Goal: Navigation & Orientation: Find specific page/section

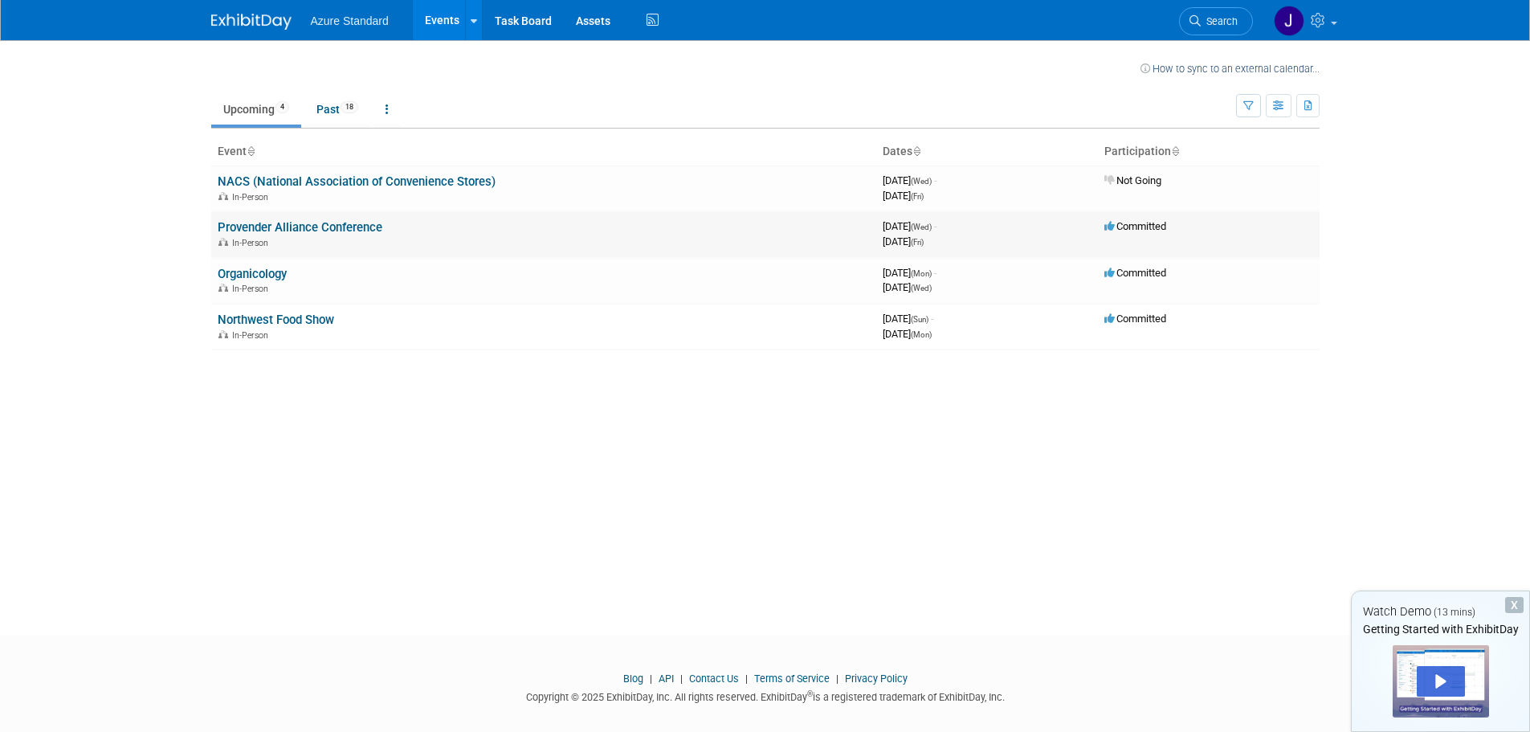
click at [345, 229] on link "Provender Alliance Conference" at bounding box center [300, 227] width 165 height 14
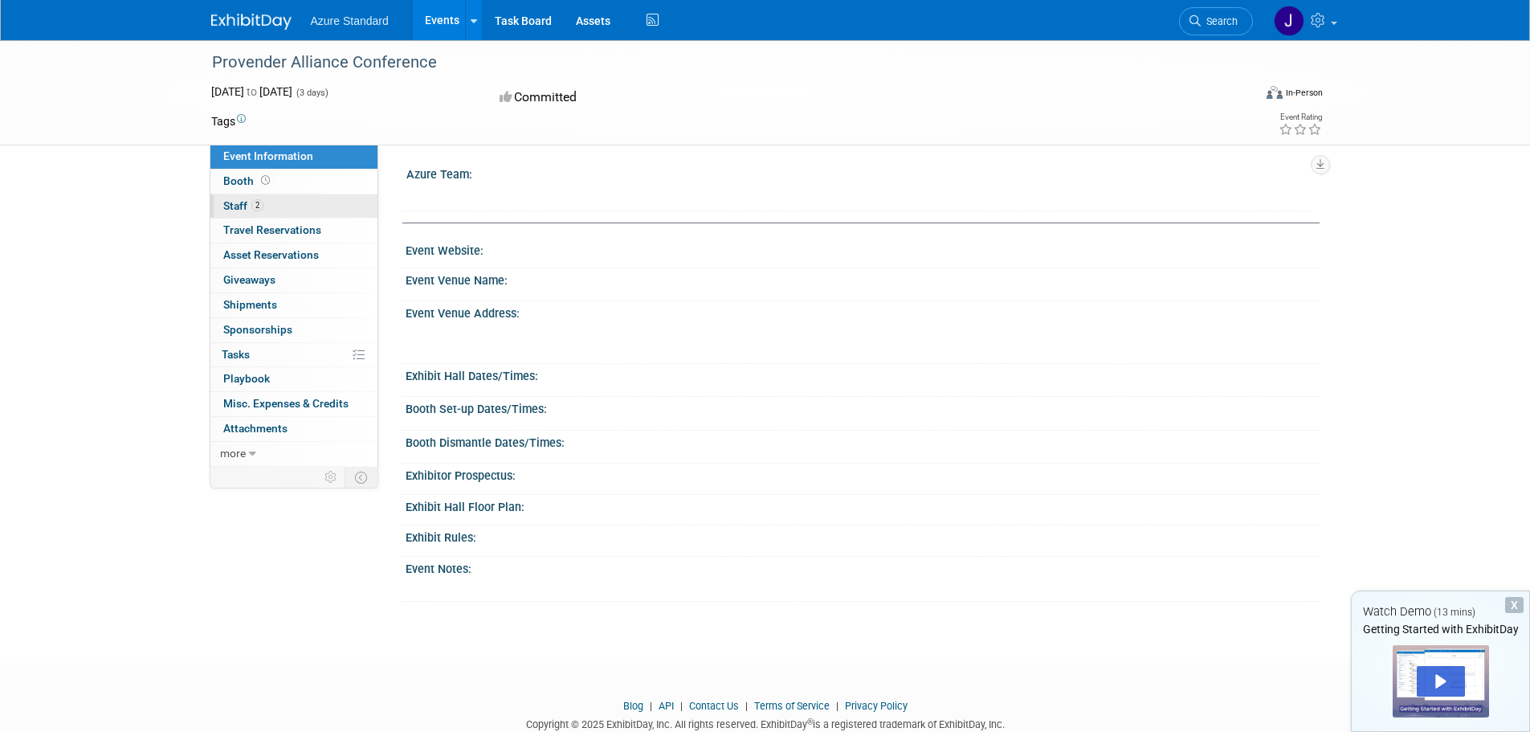
click at [236, 208] on span "Staff 2" at bounding box center [243, 205] width 40 height 13
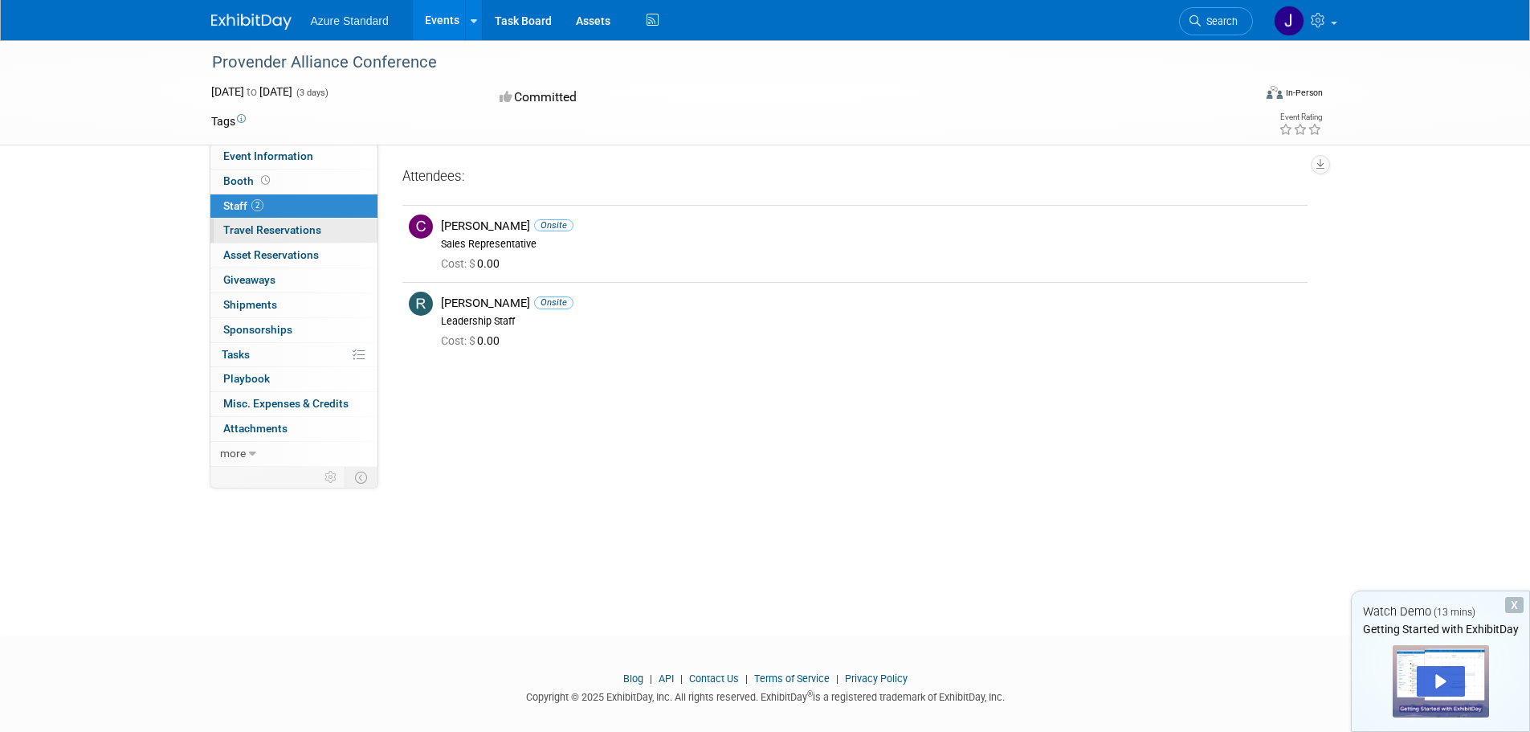
click at [273, 232] on span "Travel Reservations 0" at bounding box center [272, 229] width 98 height 13
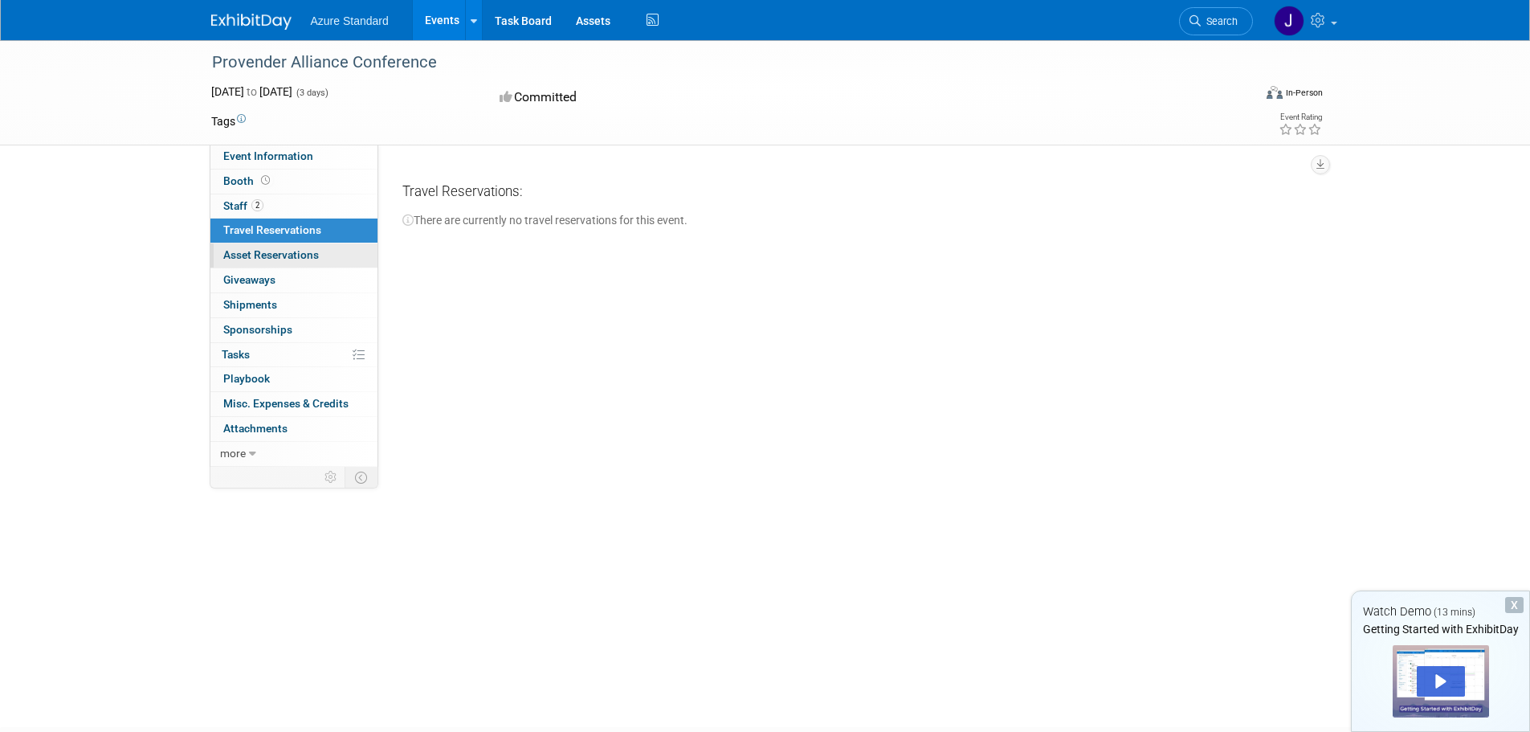
click at [267, 253] on span "Asset Reservations 0" at bounding box center [271, 254] width 96 height 13
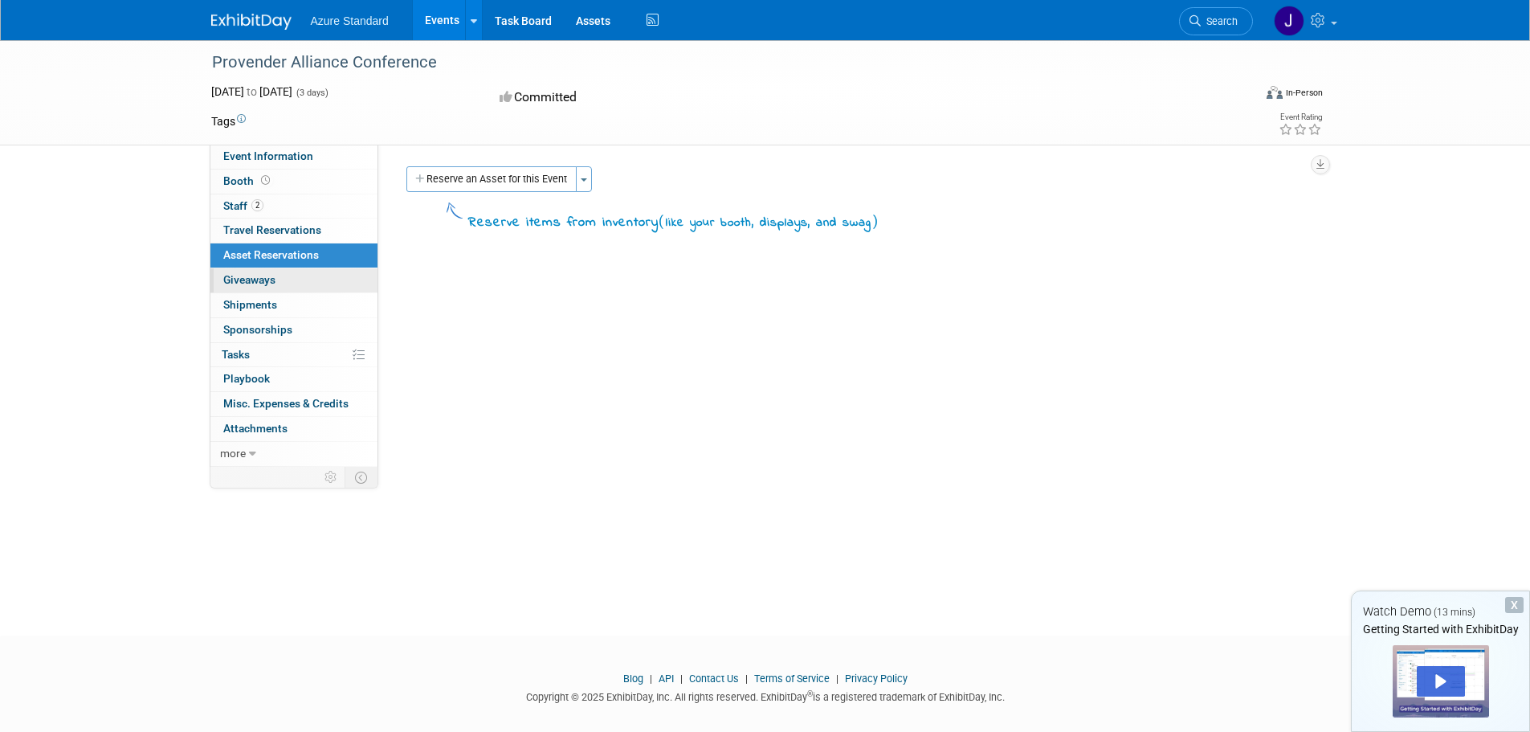
click at [257, 281] on span "Giveaways 0" at bounding box center [249, 279] width 52 height 13
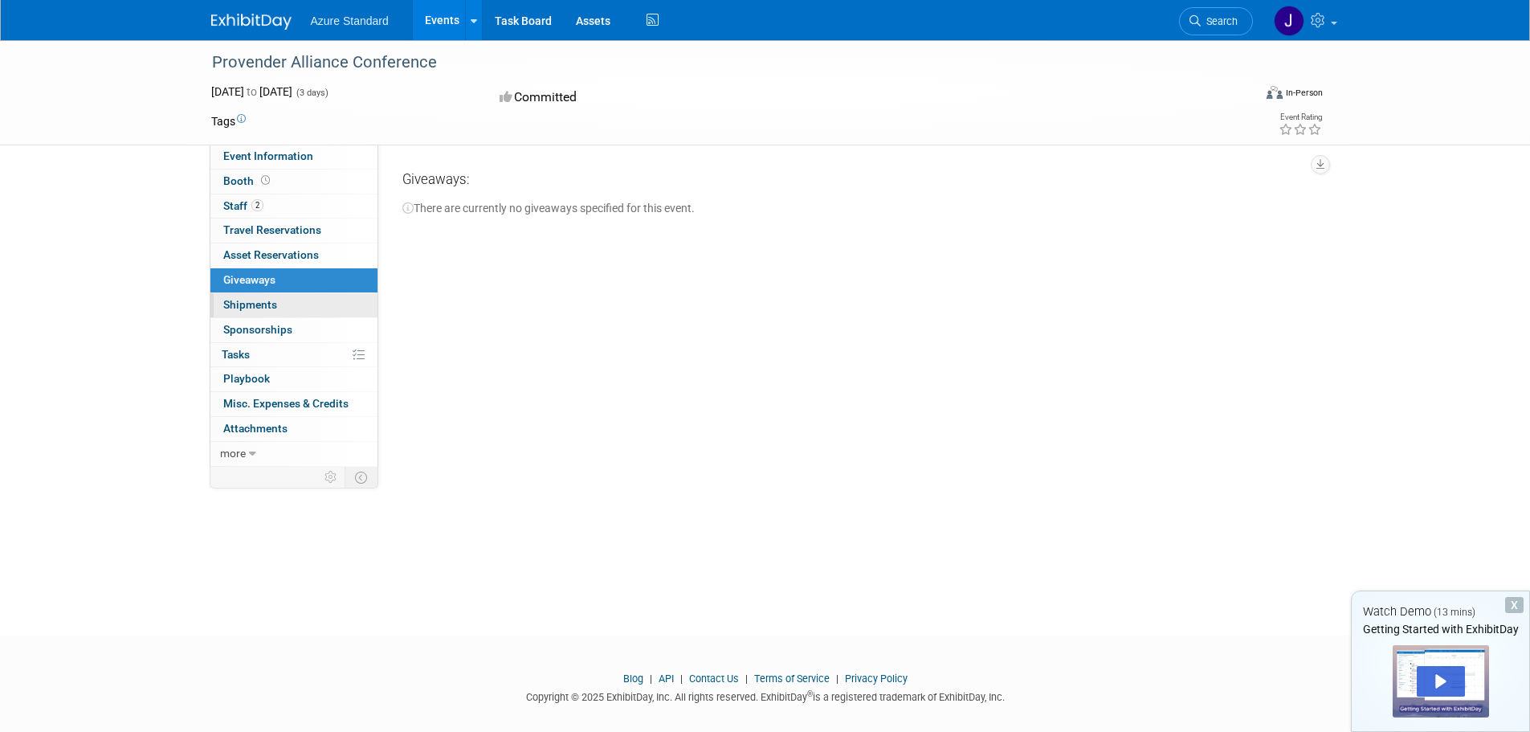
click at [254, 309] on span "Shipments 0" at bounding box center [250, 304] width 54 height 13
click at [251, 335] on span "Sponsorships 0" at bounding box center [257, 329] width 69 height 13
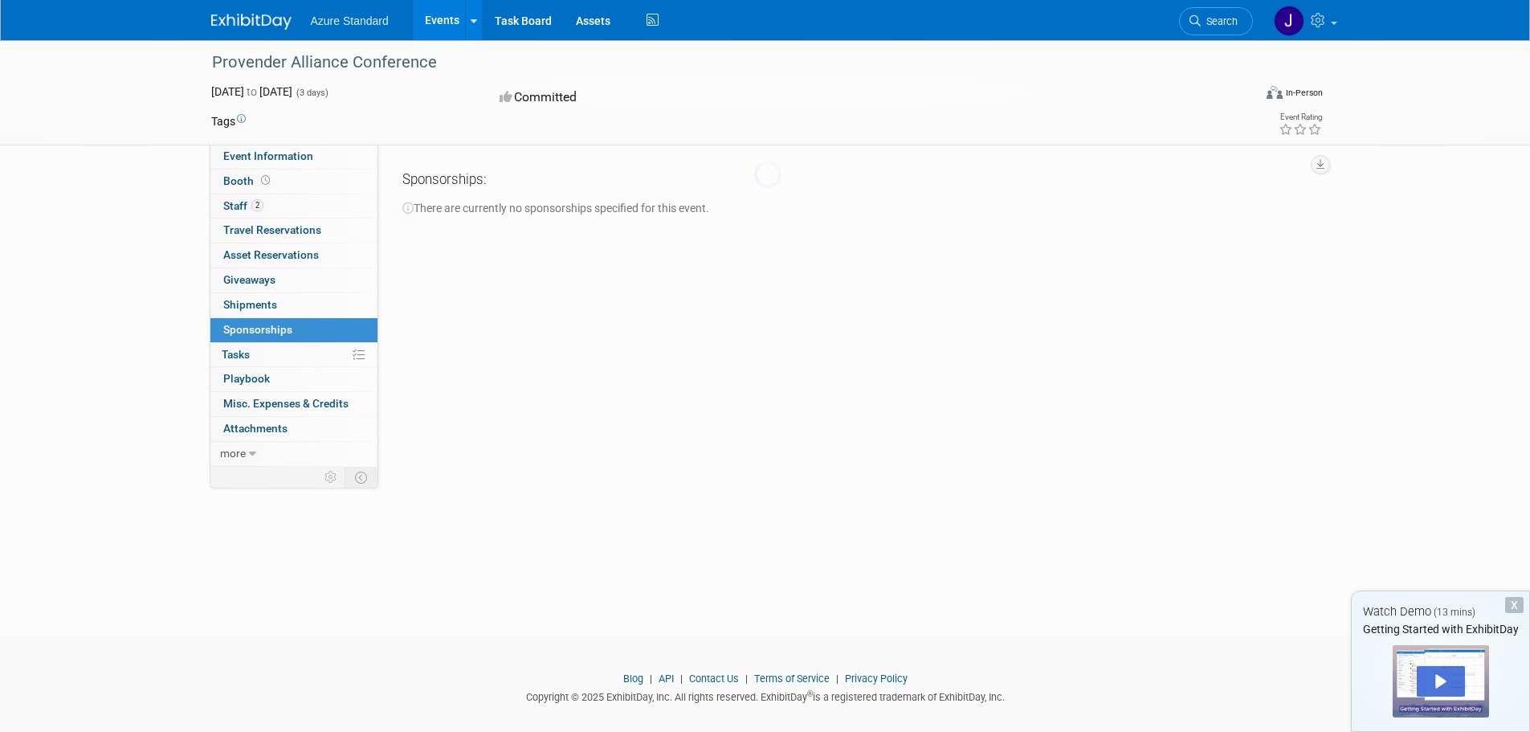
click at [248, 360] on span "Tasks 0%" at bounding box center [236, 354] width 28 height 13
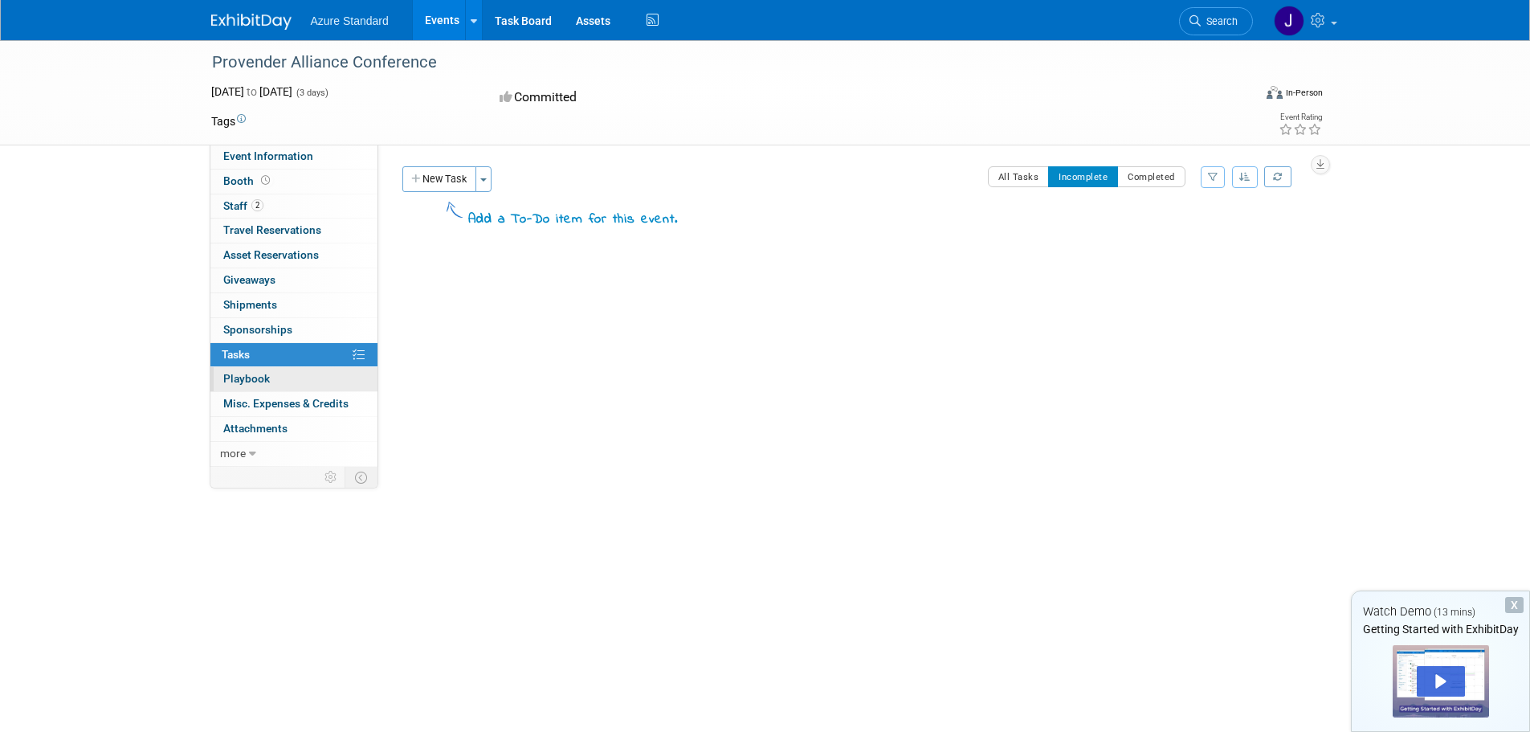
click at [251, 382] on span "Playbook 0" at bounding box center [246, 378] width 47 height 13
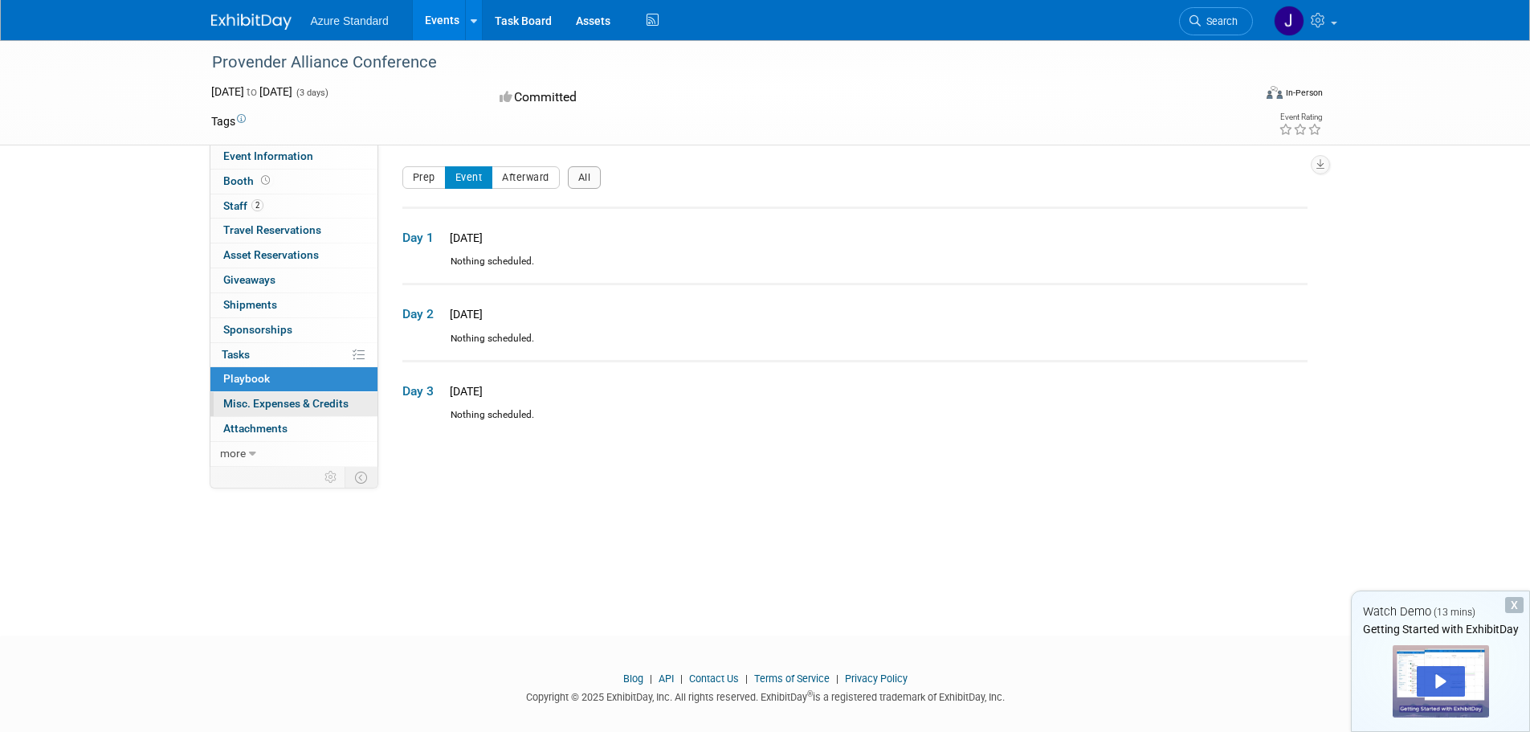
click at [247, 405] on span "Misc. Expenses & Credits 0" at bounding box center [285, 403] width 125 height 13
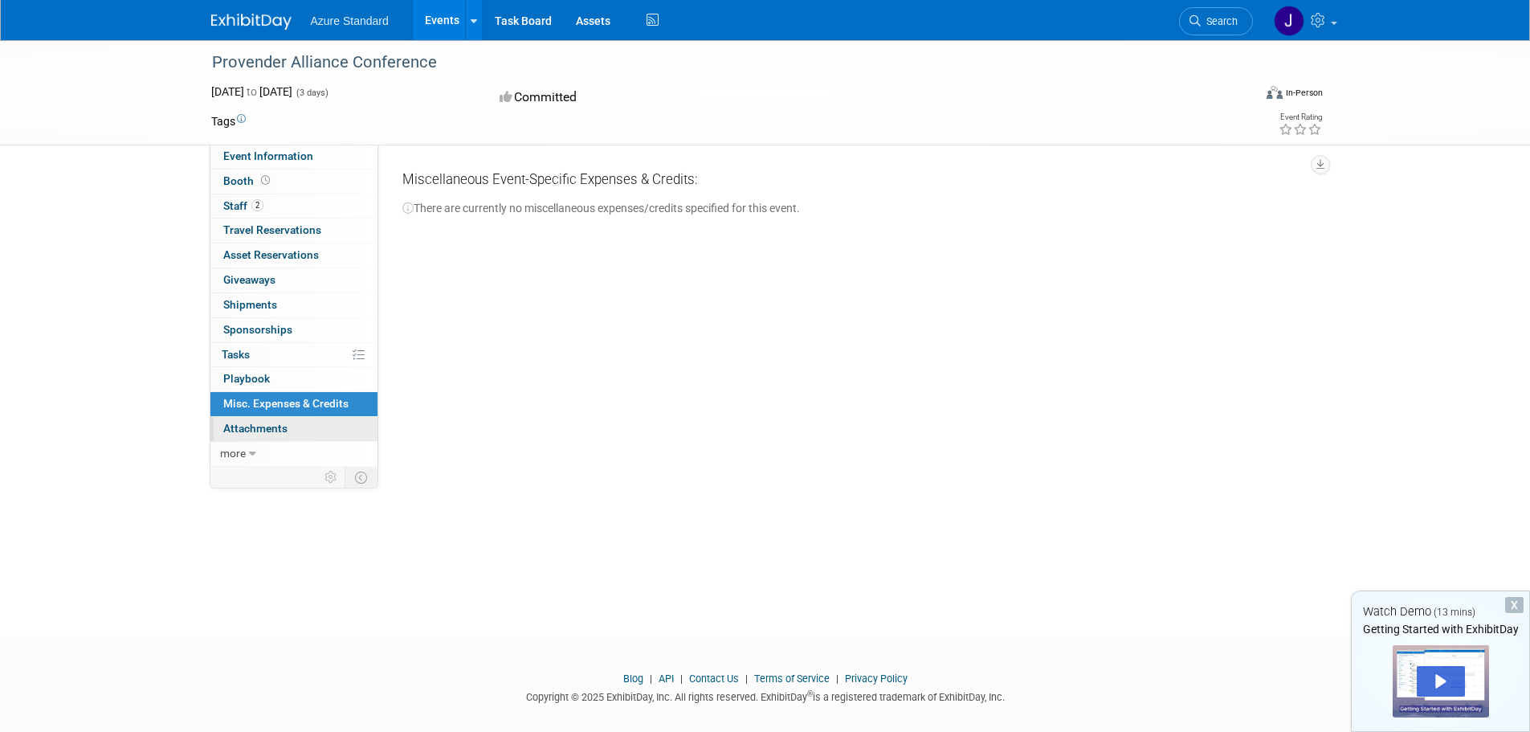
click at [249, 429] on span "Attachments 0" at bounding box center [255, 428] width 64 height 13
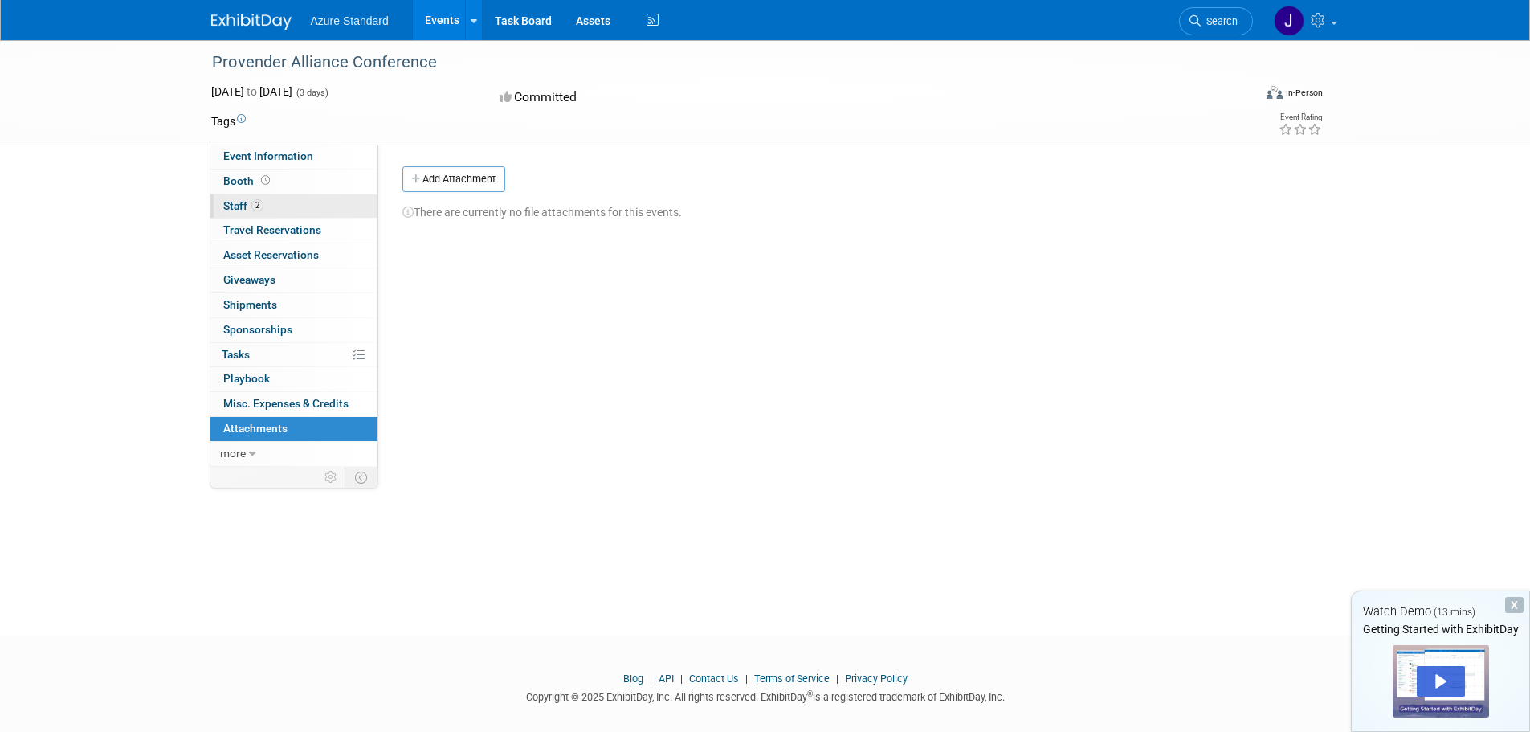
click at [239, 201] on span "Staff 2" at bounding box center [243, 205] width 40 height 13
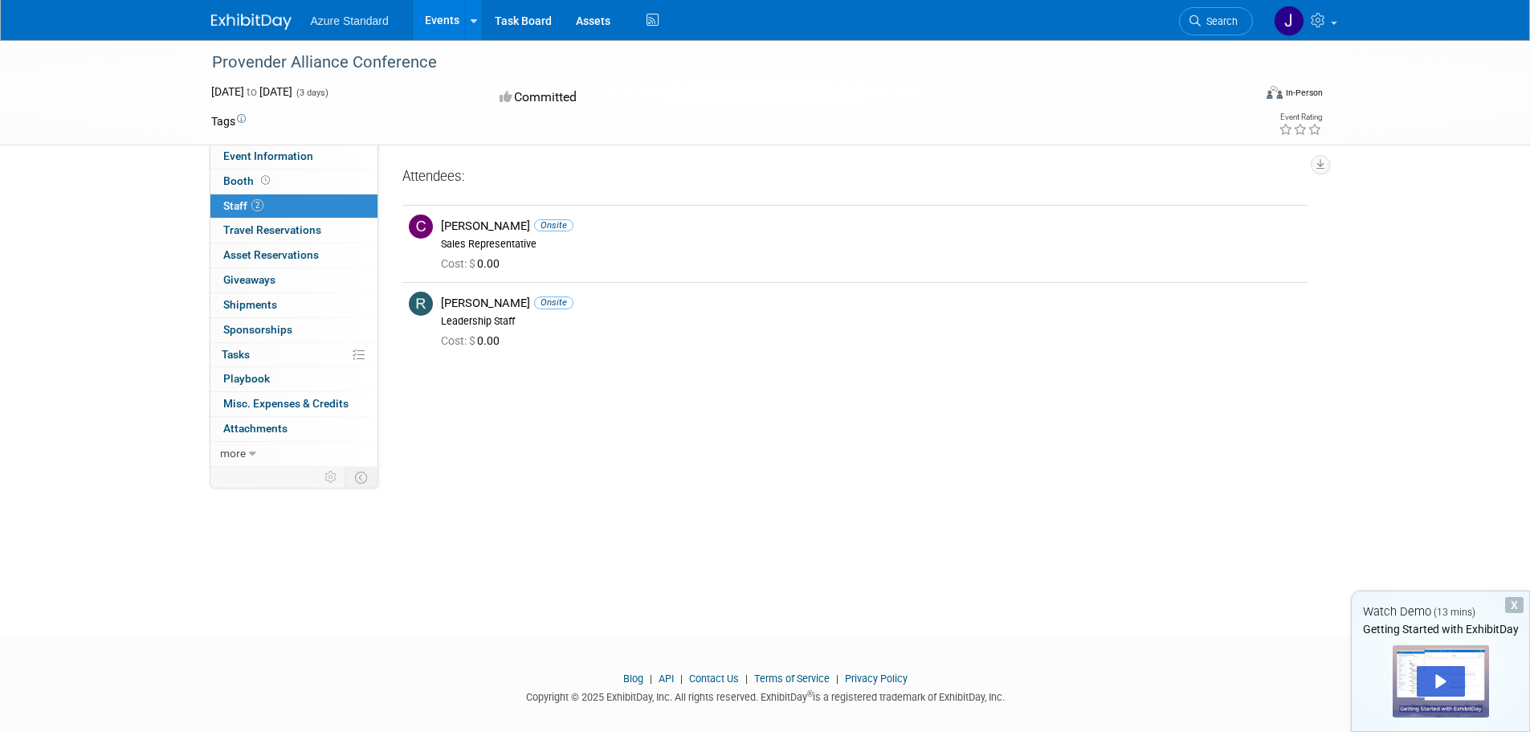
drag, startPoint x: 429, startPoint y: 63, endPoint x: 211, endPoint y: 67, distance: 217.7
click at [211, 67] on div "Provender Alliance Conference" at bounding box center [717, 62] width 1022 height 29
copy div "Provender Alliance Conference"
